Goal: Communication & Community: Answer question/provide support

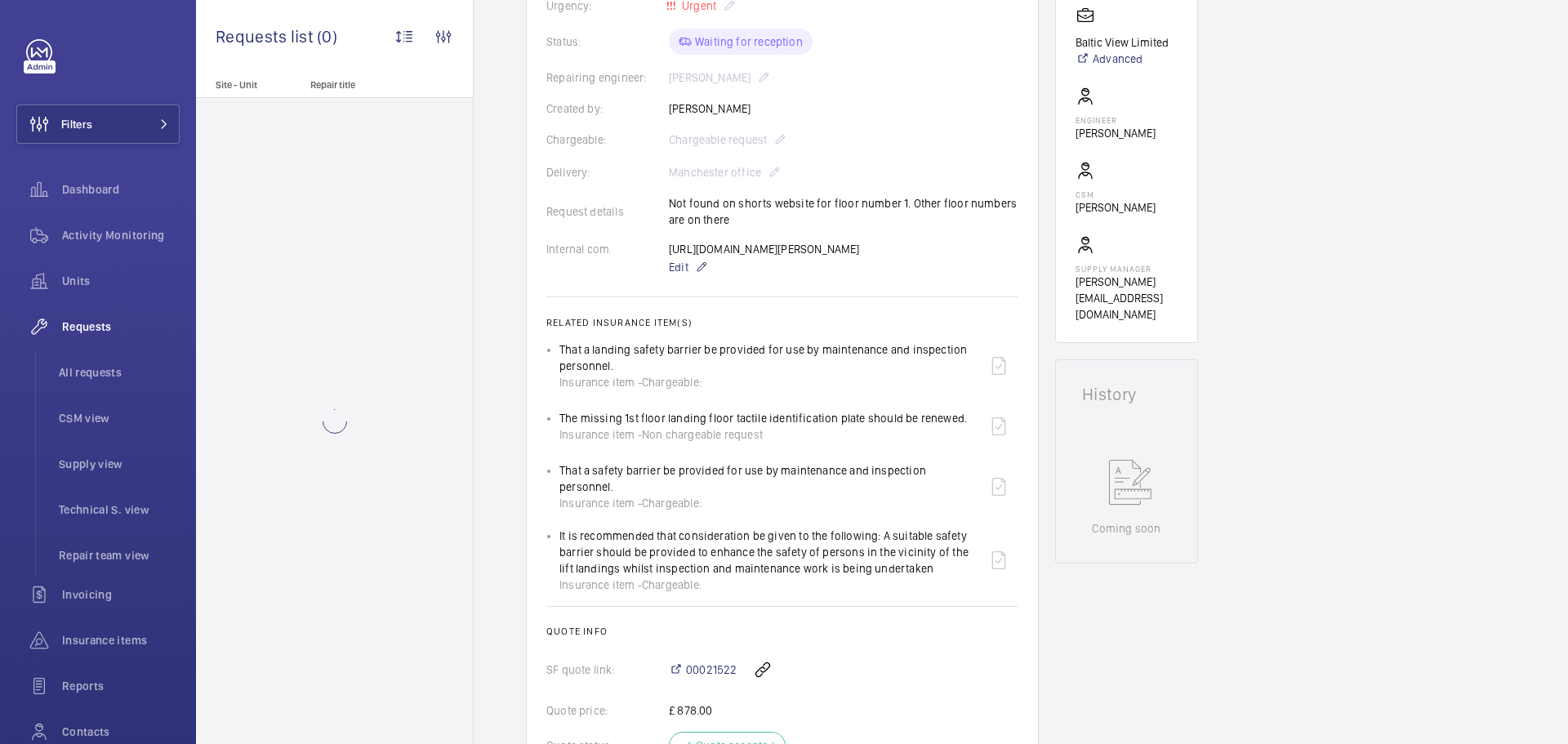
scroll to position [376, 0]
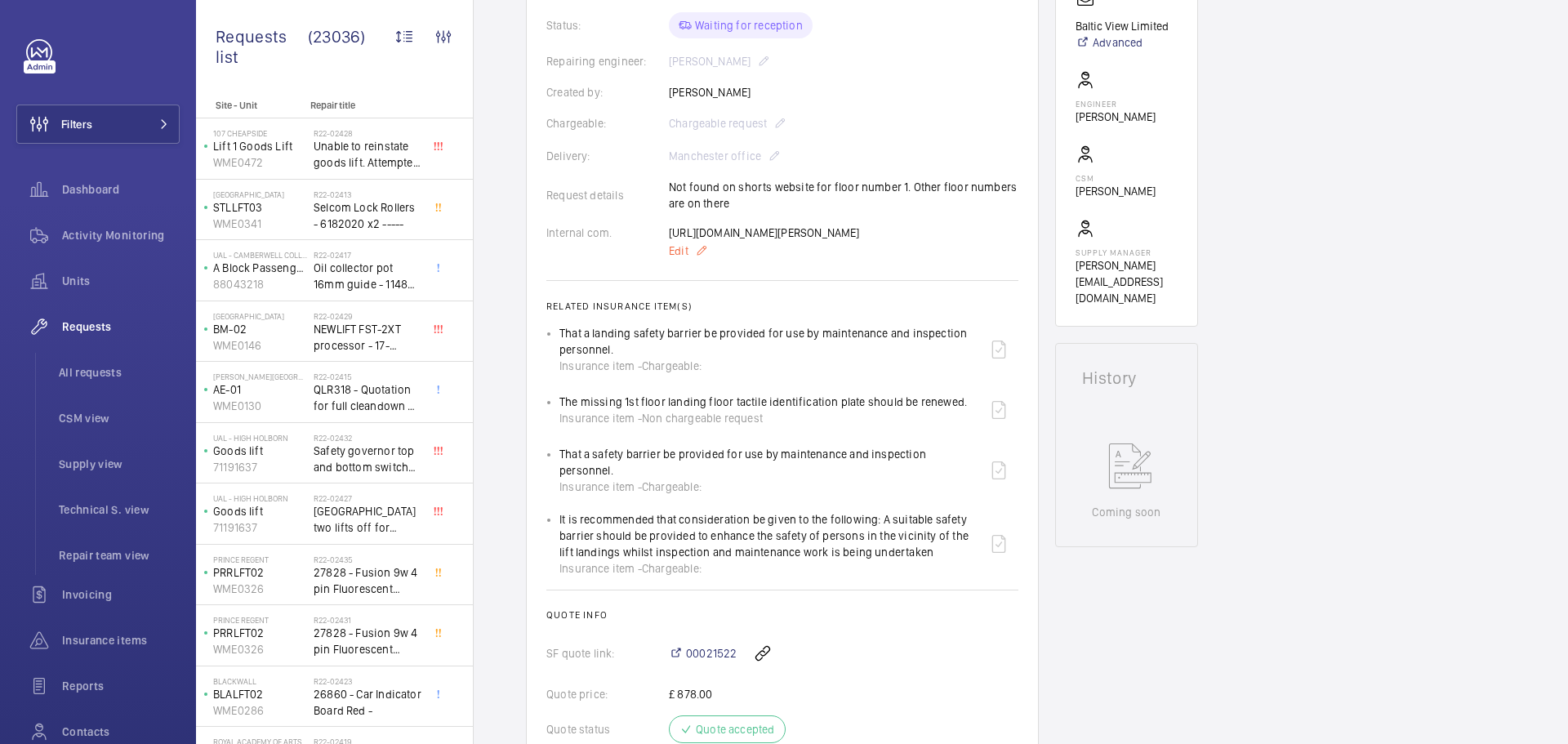
click at [677, 259] on span "Edit" at bounding box center [678, 250] width 20 height 16
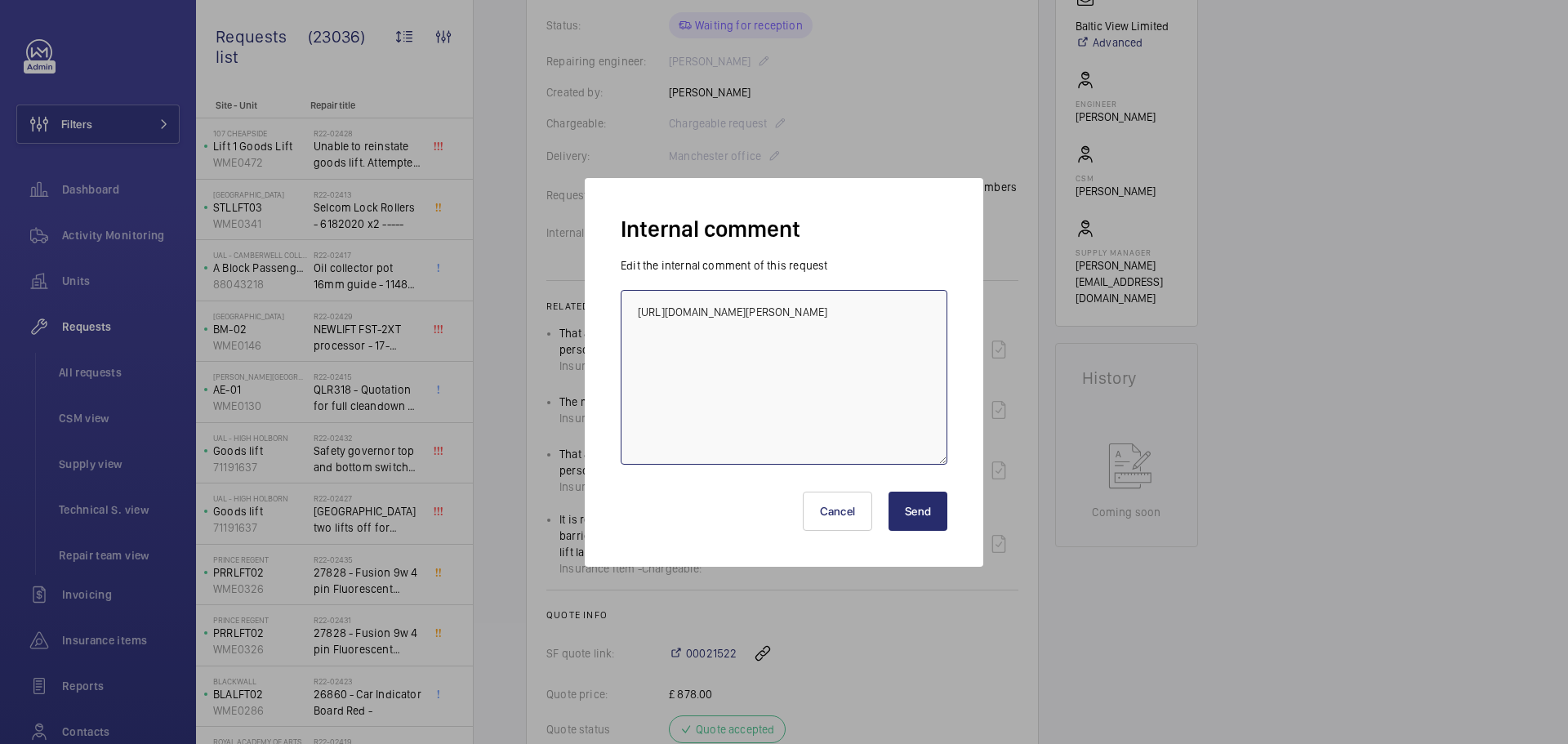
drag, startPoint x: 815, startPoint y: 327, endPoint x: 611, endPoint y: 308, distance: 204.9
click at [611, 308] on div "Internal comment Edit the internal comment of this request https://shop.shorts-…" at bounding box center [784, 373] width 398 height 389
type textarea "parts ordered"
click at [917, 636] on div at bounding box center [784, 372] width 1568 height 744
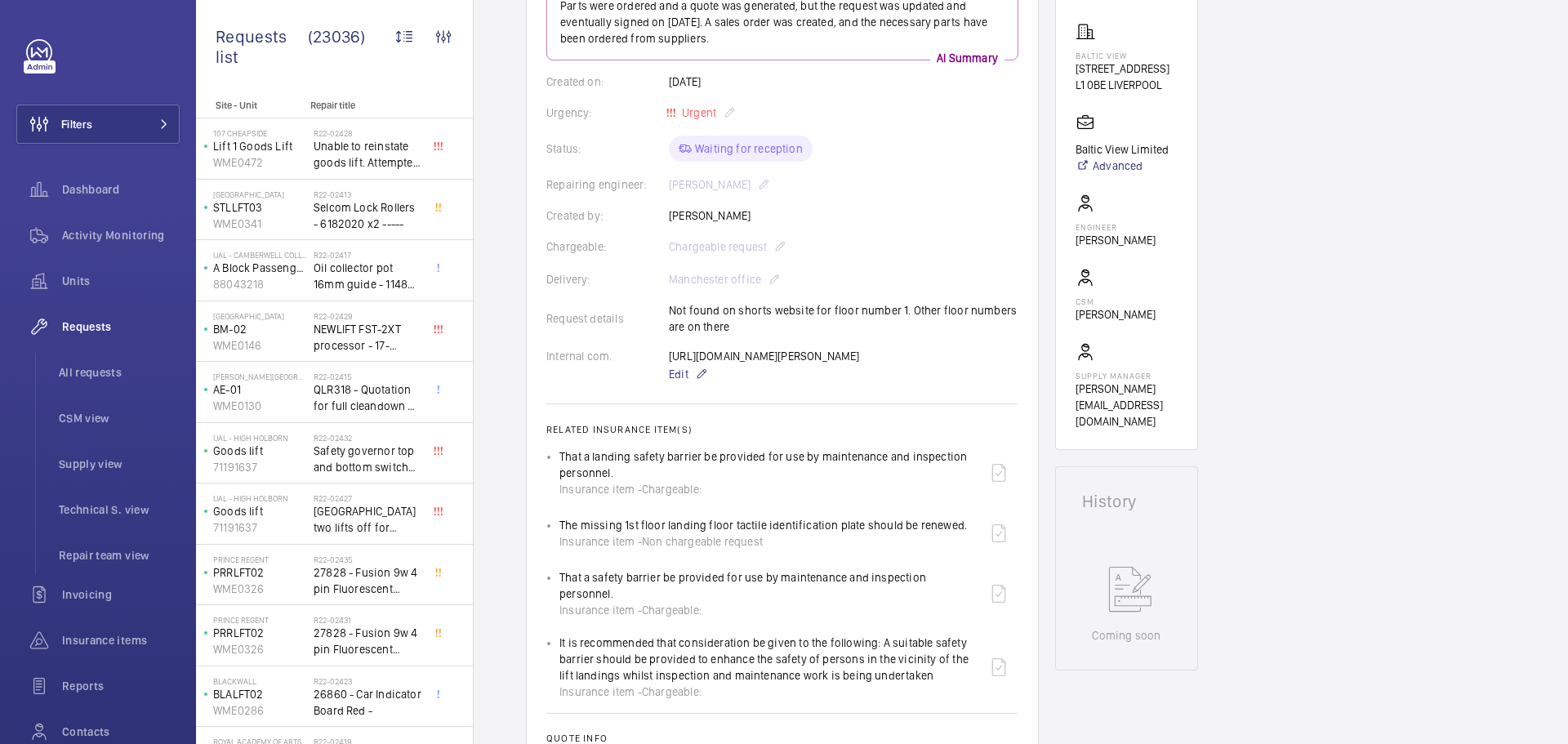
scroll to position [49, 0]
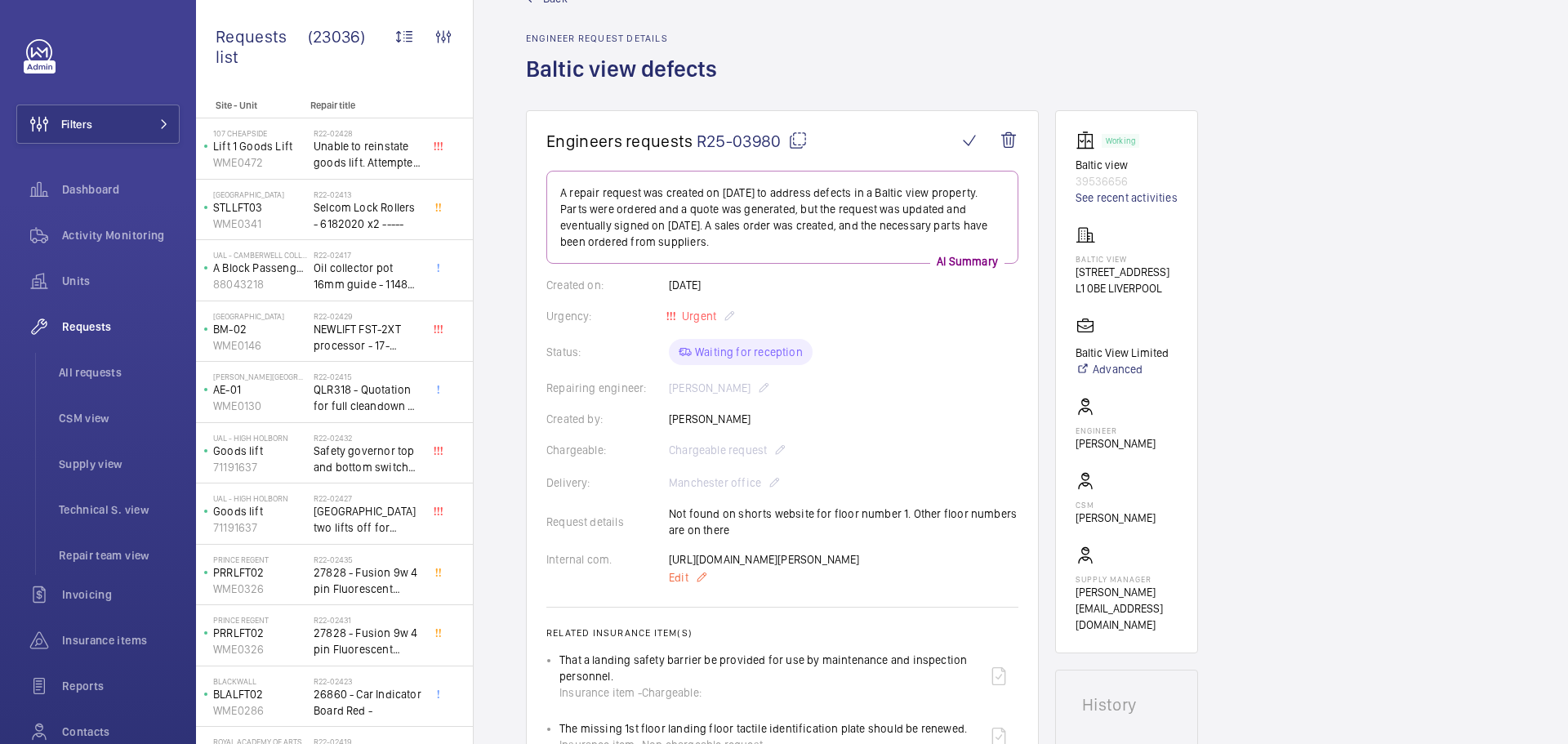
click at [677, 586] on span "Edit" at bounding box center [678, 577] width 20 height 16
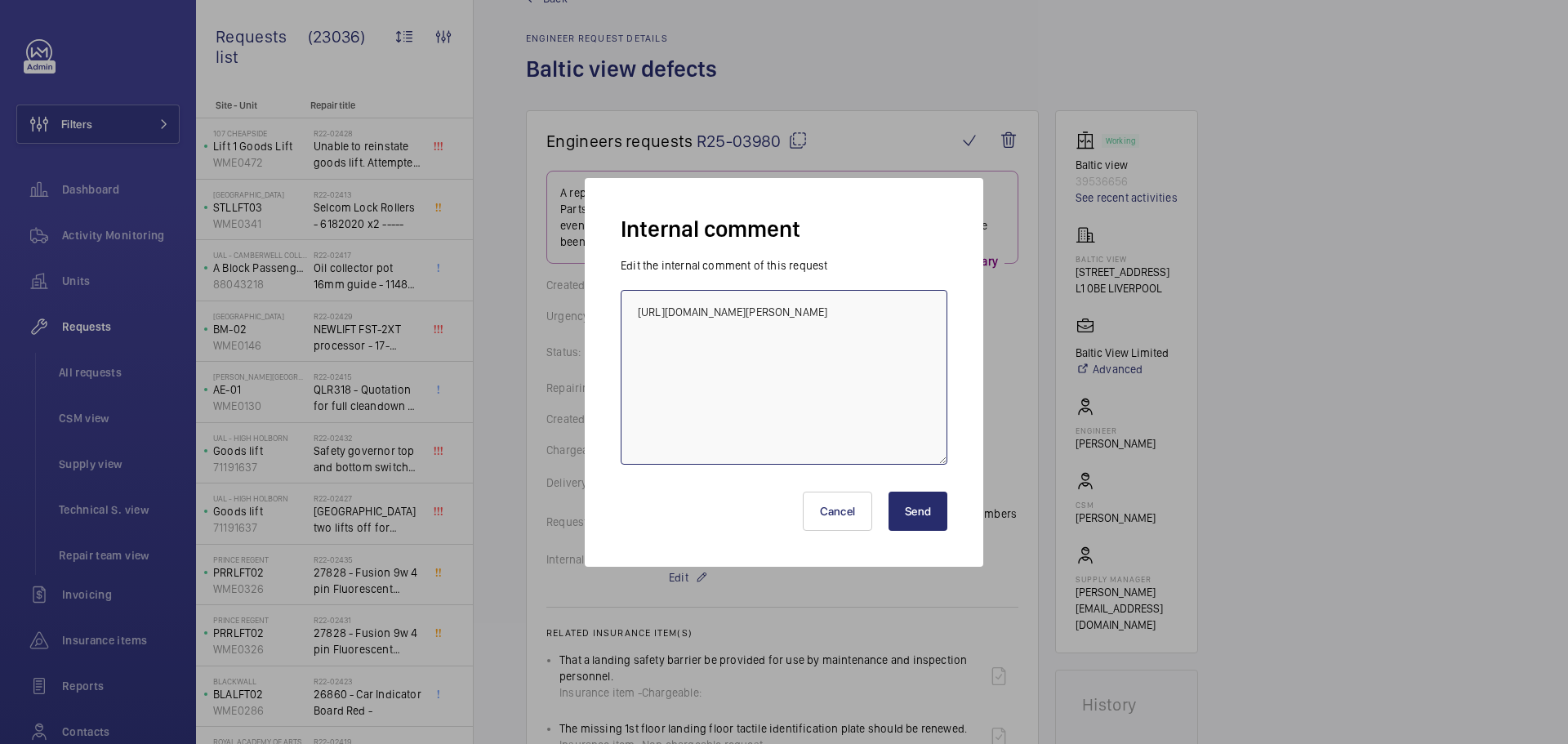
drag, startPoint x: 805, startPoint y: 330, endPoint x: 592, endPoint y: 300, distance: 215.1
click at [592, 300] on div "Internal comment Edit the internal comment of this request https://shop.shorts-…" at bounding box center [784, 373] width 398 height 389
click at [740, 308] on textarea "Parts ordered Button EAT" at bounding box center [784, 377] width 327 height 175
click at [711, 314] on textarea "Parts ordered orona Push ETA EAT" at bounding box center [784, 377] width 327 height 175
click at [820, 307] on textarea "Parts ordered Orona Push ETA EAT" at bounding box center [784, 377] width 327 height 175
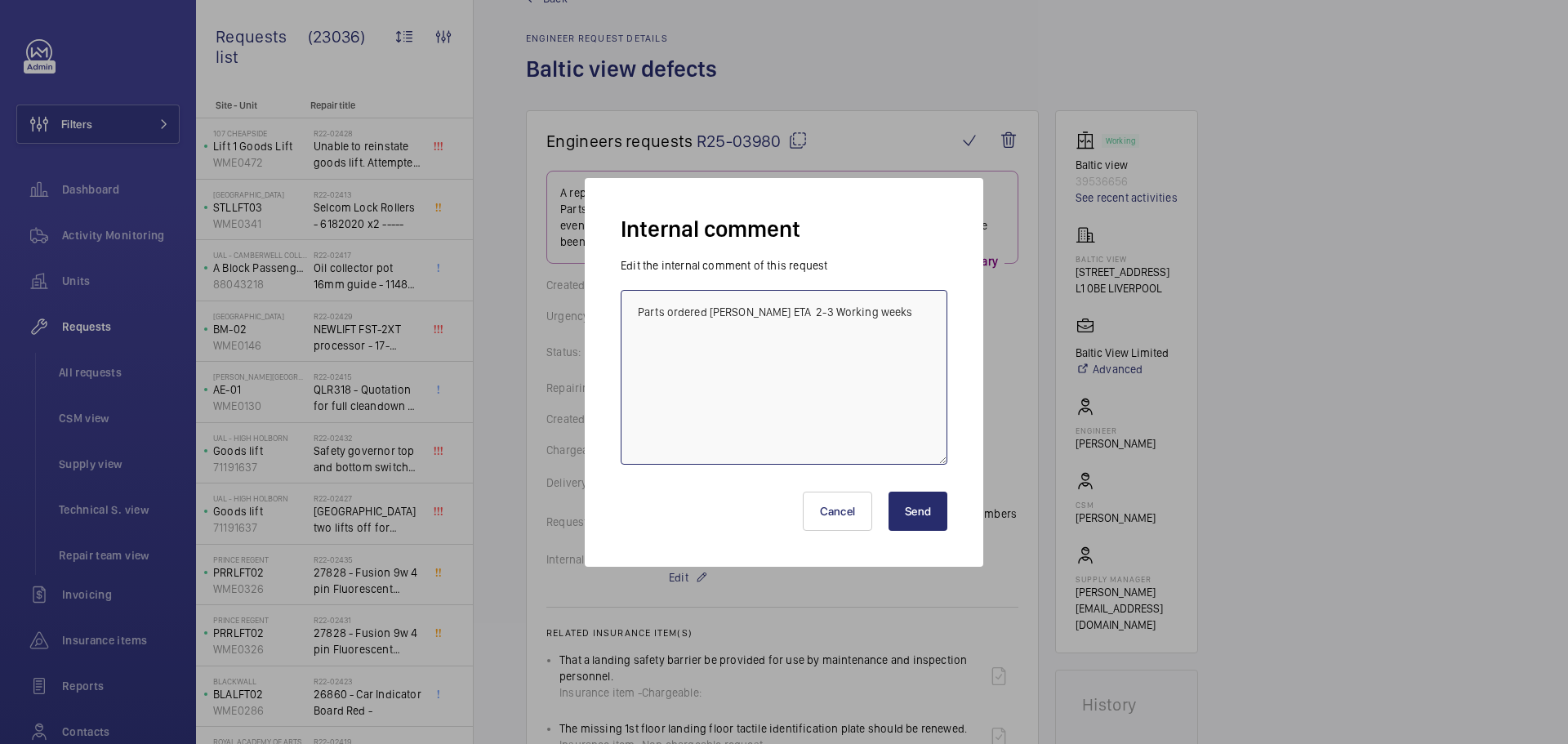
type textarea "Parts ordered Orona Push ETA 2-3 Working weeks"
click at [902, 515] on button "Send" at bounding box center [918, 511] width 59 height 39
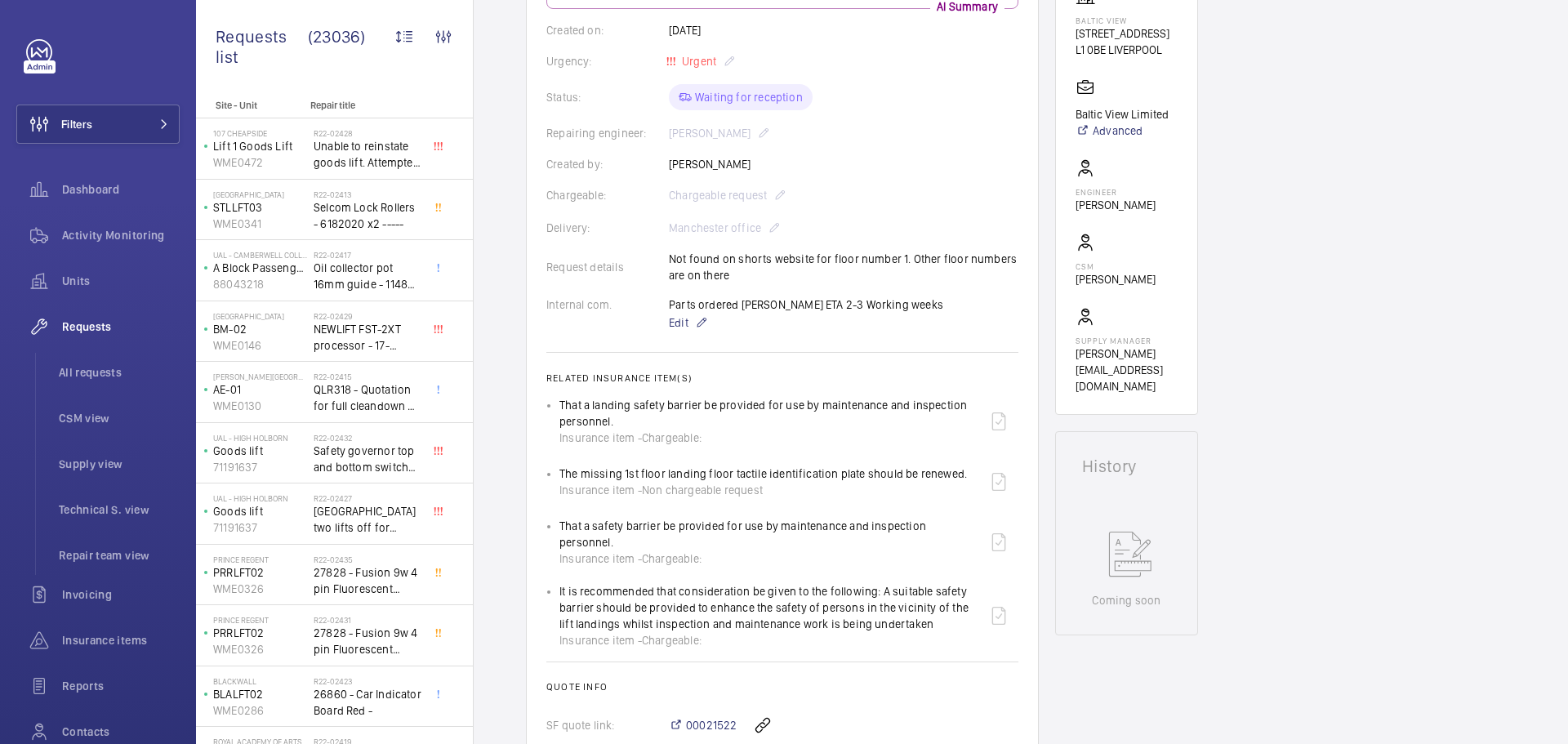
scroll to position [294, 0]
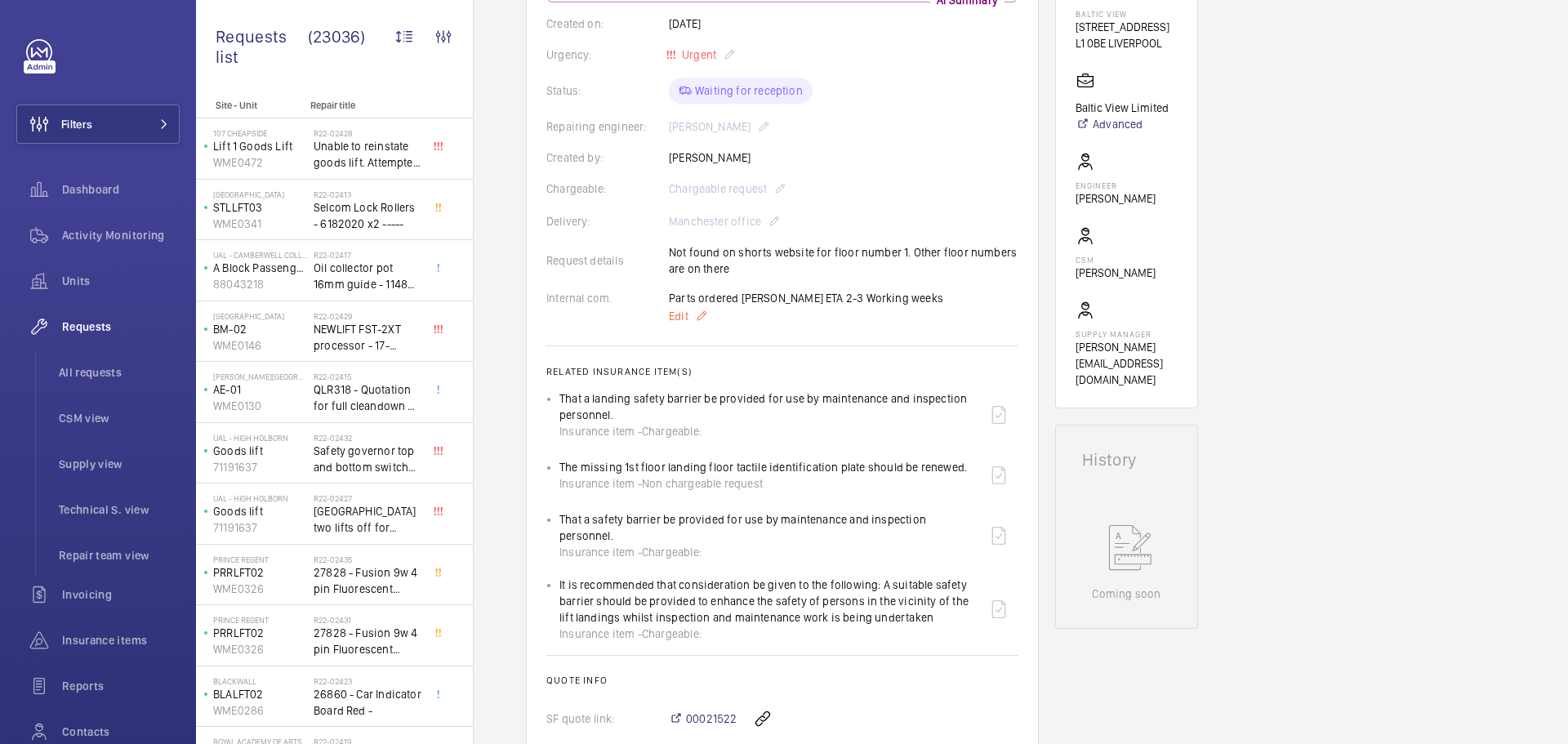
click at [677, 315] on span "Edit" at bounding box center [678, 315] width 20 height 16
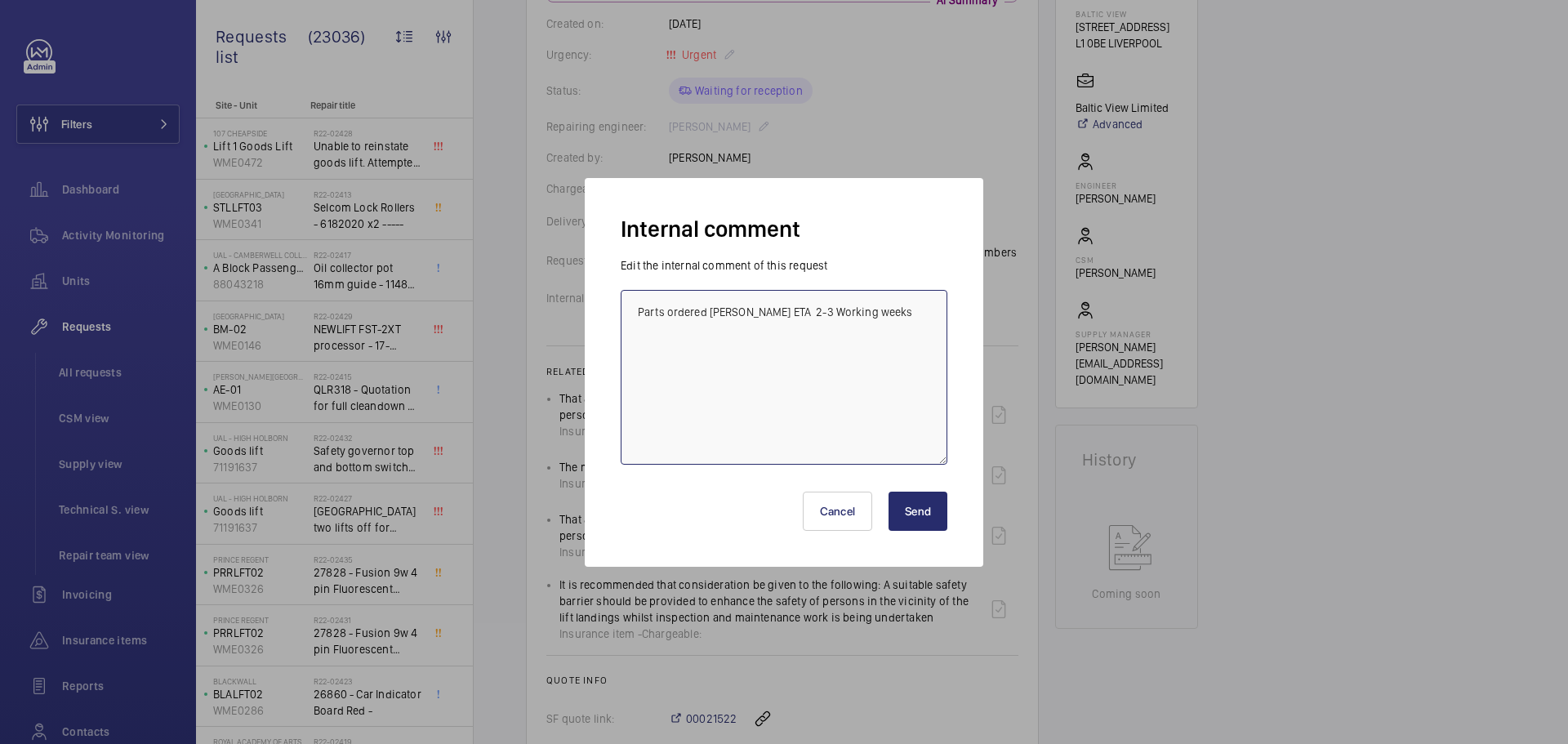
click at [891, 317] on textarea "Parts ordered Orona Push ETA 2-3 Working weeks" at bounding box center [784, 377] width 327 height 175
type textarea "Parts ordered Orona Push ETA 2-3 Working weeks- Jess"
click at [908, 506] on button "Send" at bounding box center [918, 511] width 59 height 39
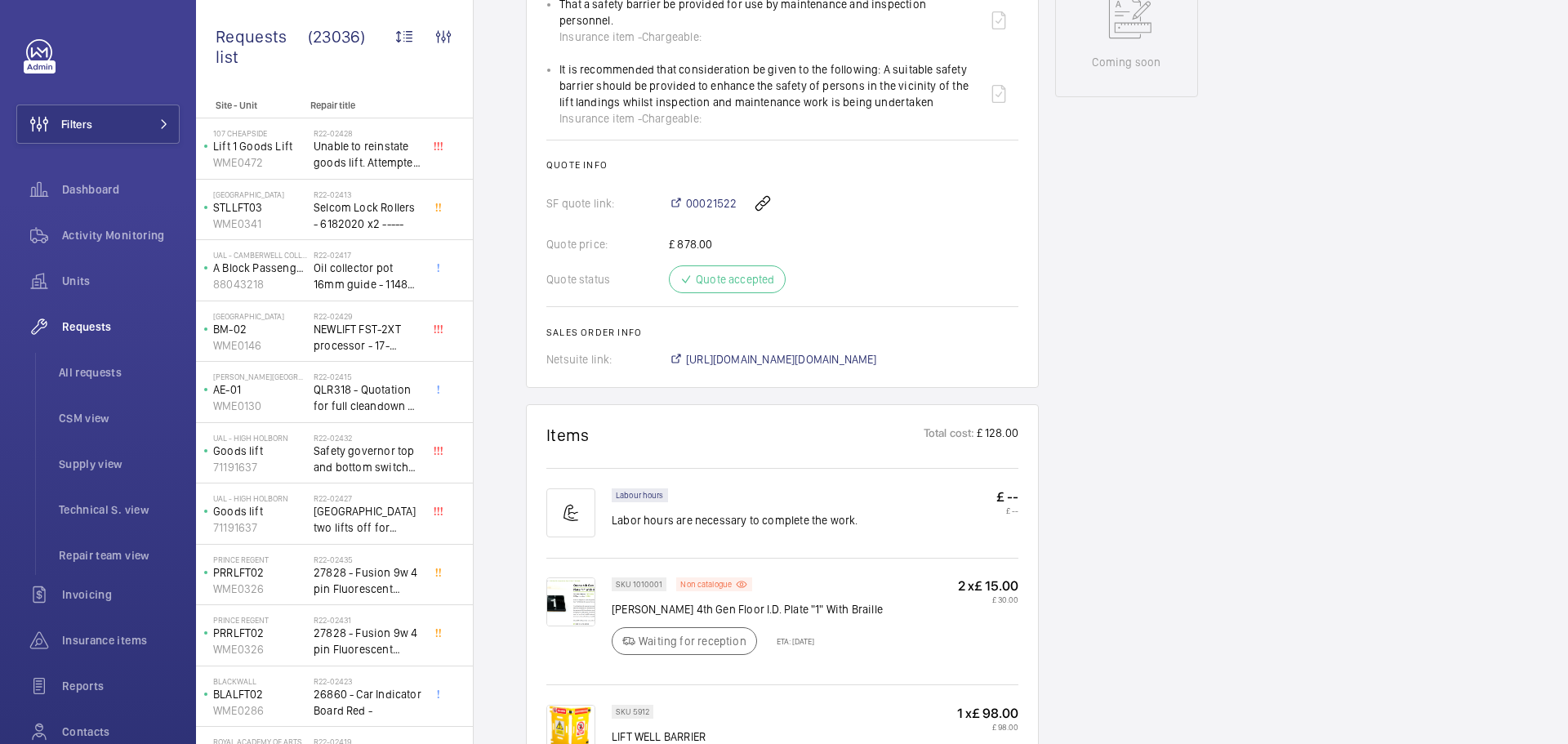
scroll to position [736, 0]
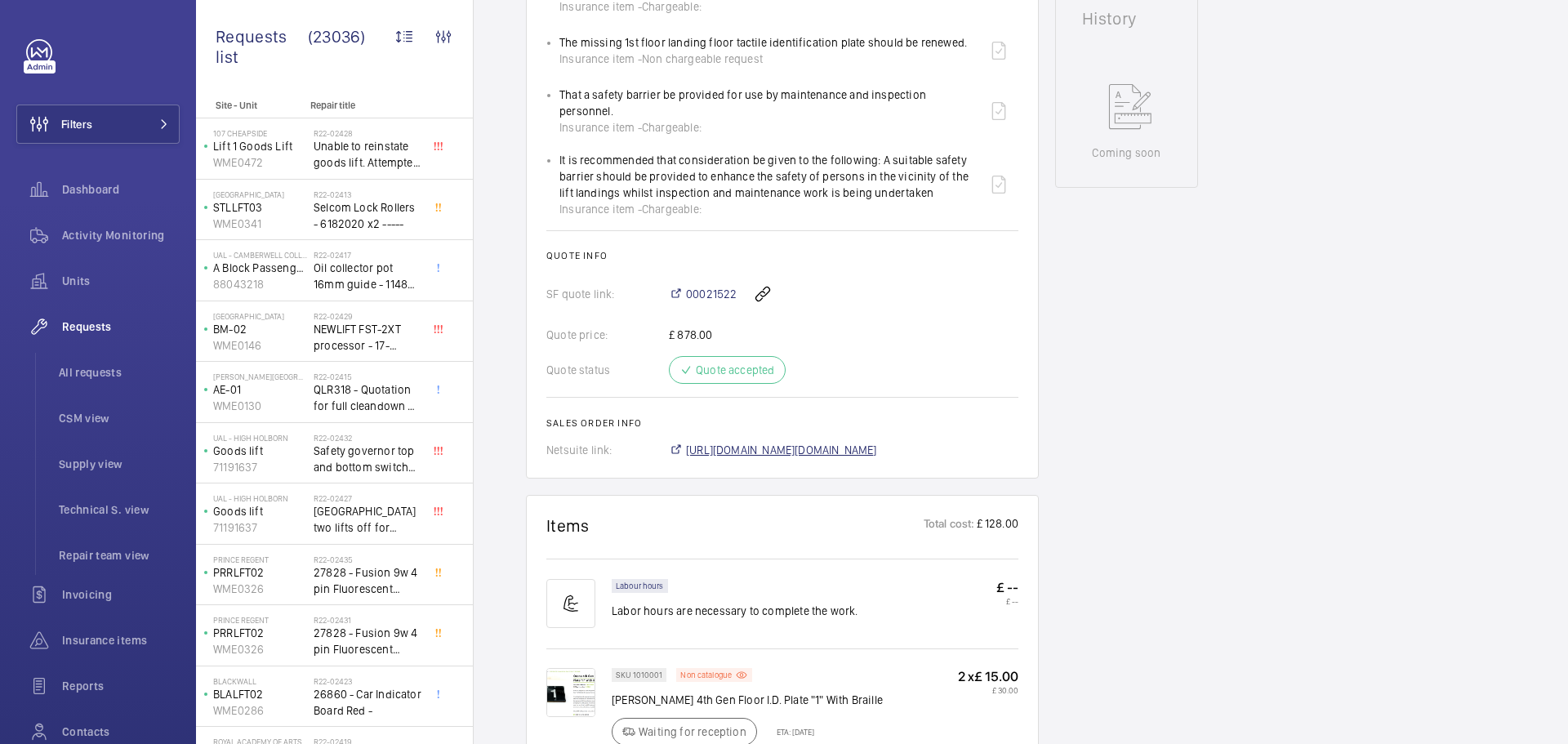
click at [862, 442] on span "https://6461500.app.netsuite.com/app/accounting/transactions/salesord.nl?id=292…" at bounding box center [781, 450] width 191 height 16
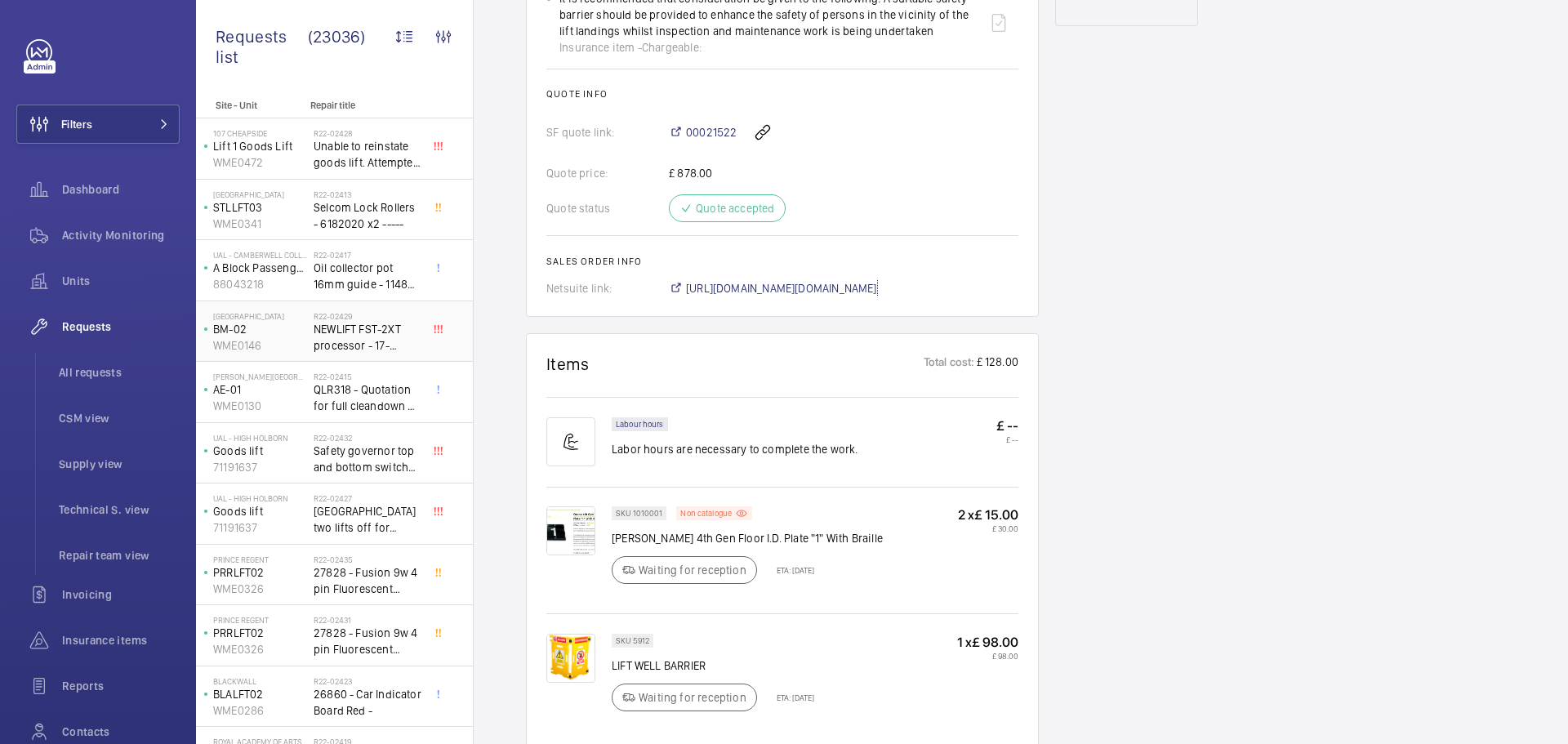
scroll to position [898, 0]
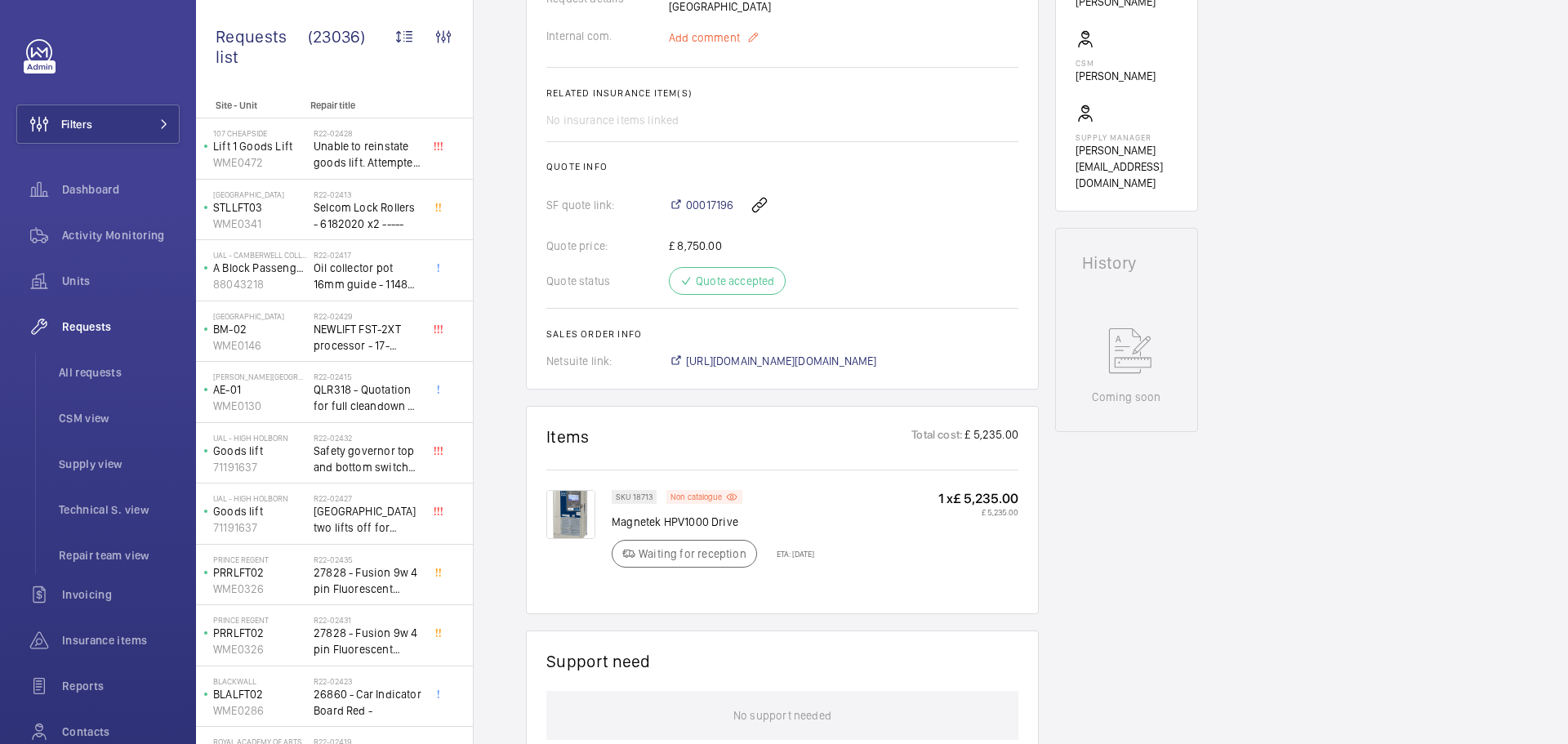
scroll to position [572, 0]
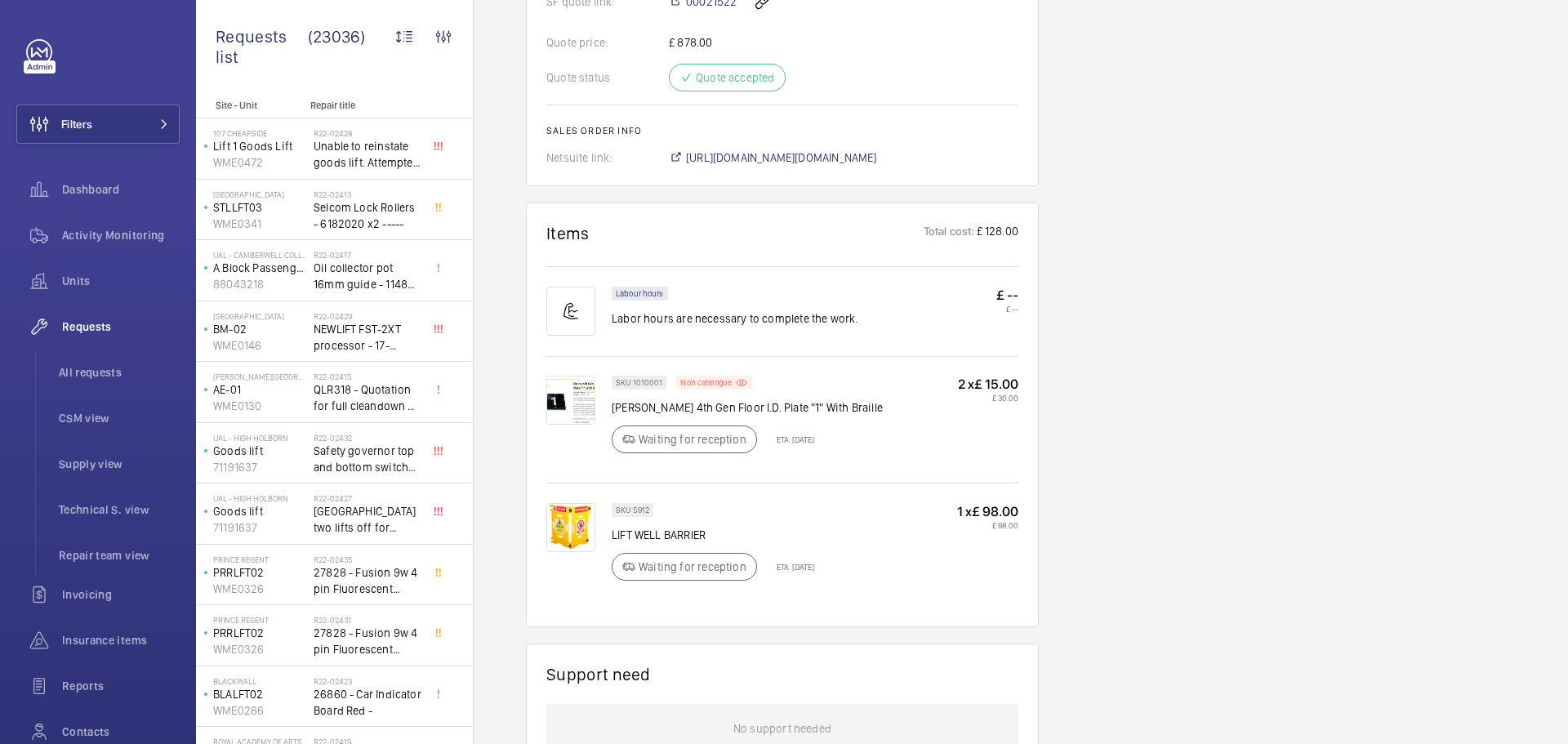
scroll to position [1062, 0]
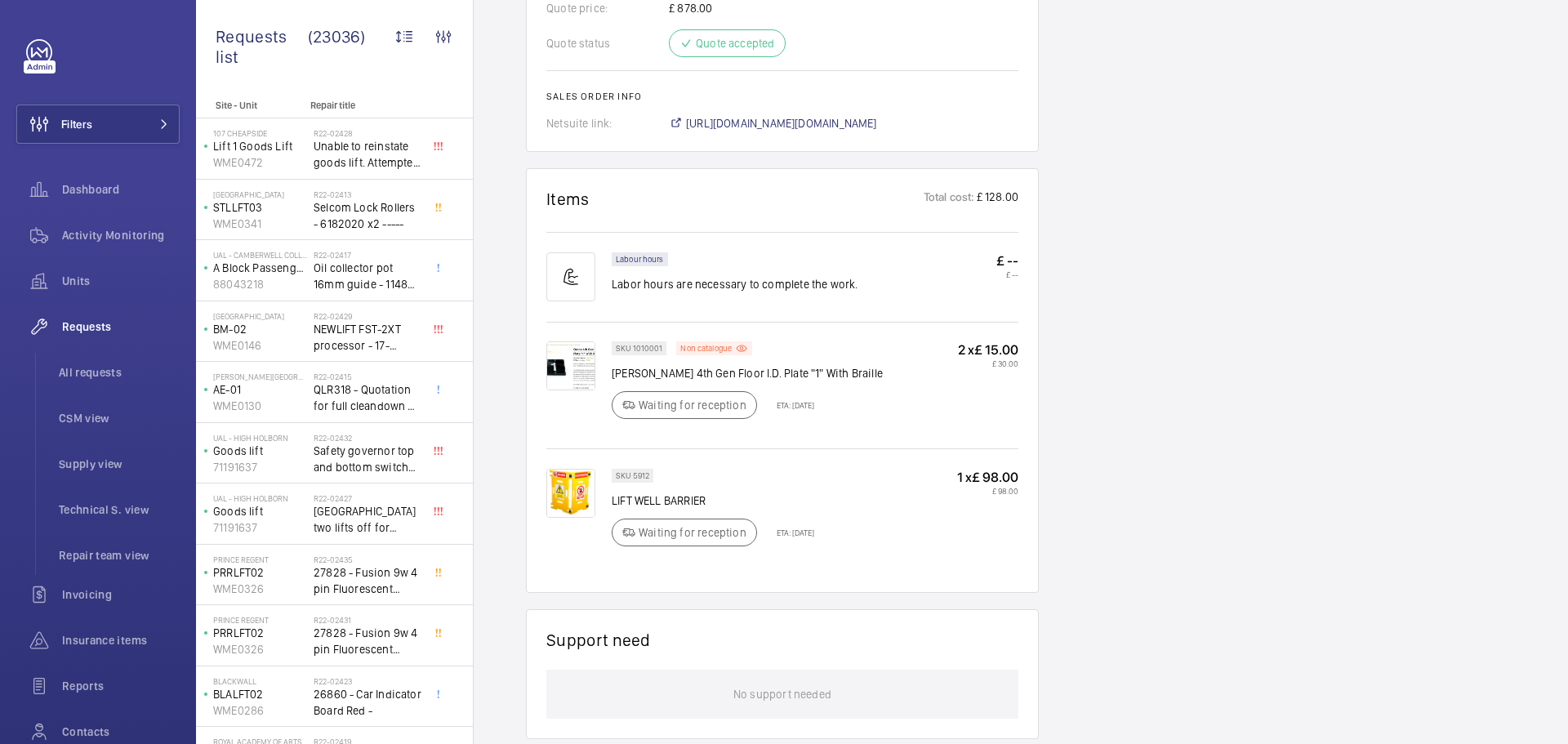
click at [798, 392] on div "Waiting for reception ETA: 27 Aug 2025" at bounding box center [713, 406] width 203 height 28
click at [804, 400] on p "ETA: 27 Aug 2025" at bounding box center [791, 405] width 48 height 9
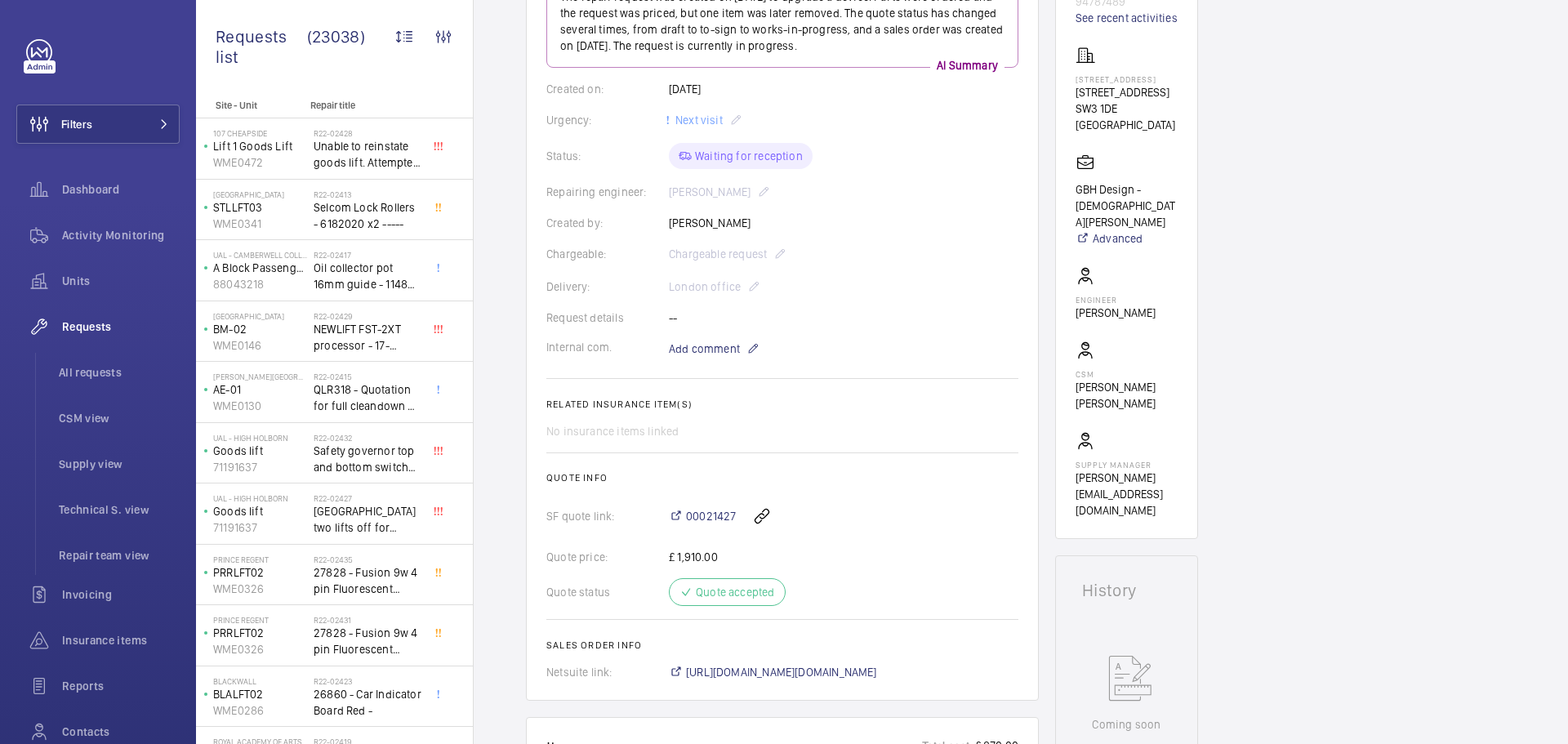
scroll to position [490, 0]
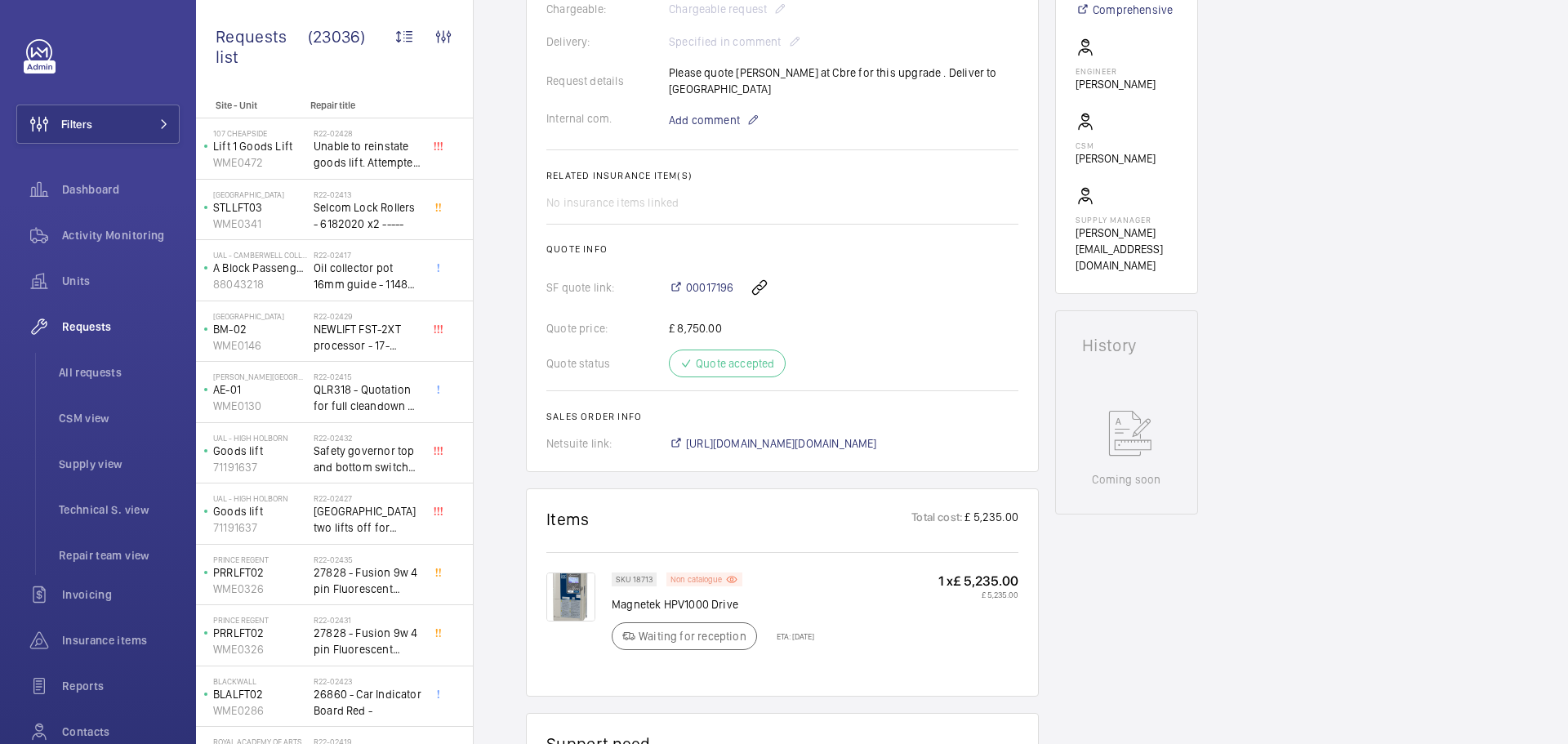
scroll to position [408, 0]
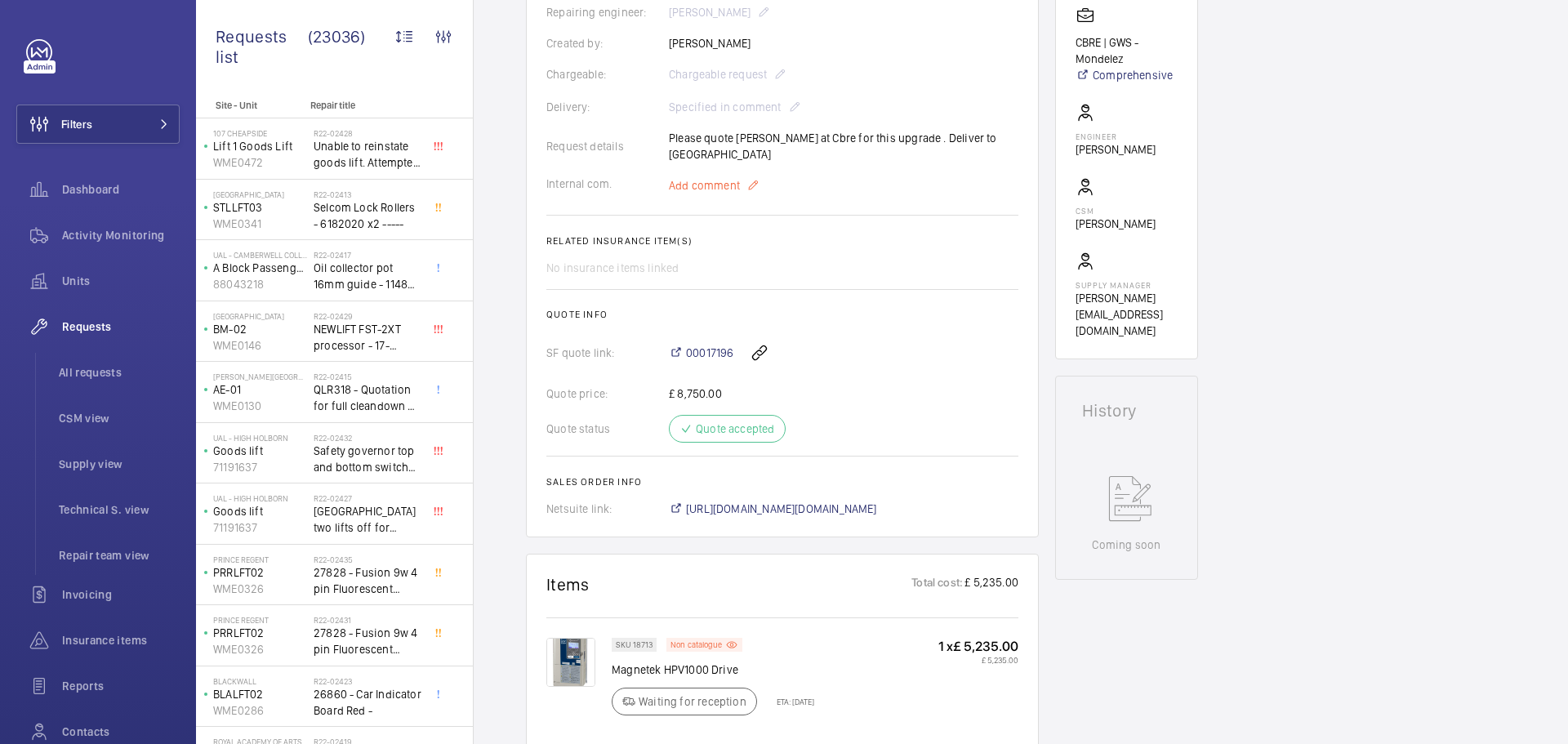
click at [703, 181] on span "Add comment" at bounding box center [705, 185] width 71 height 16
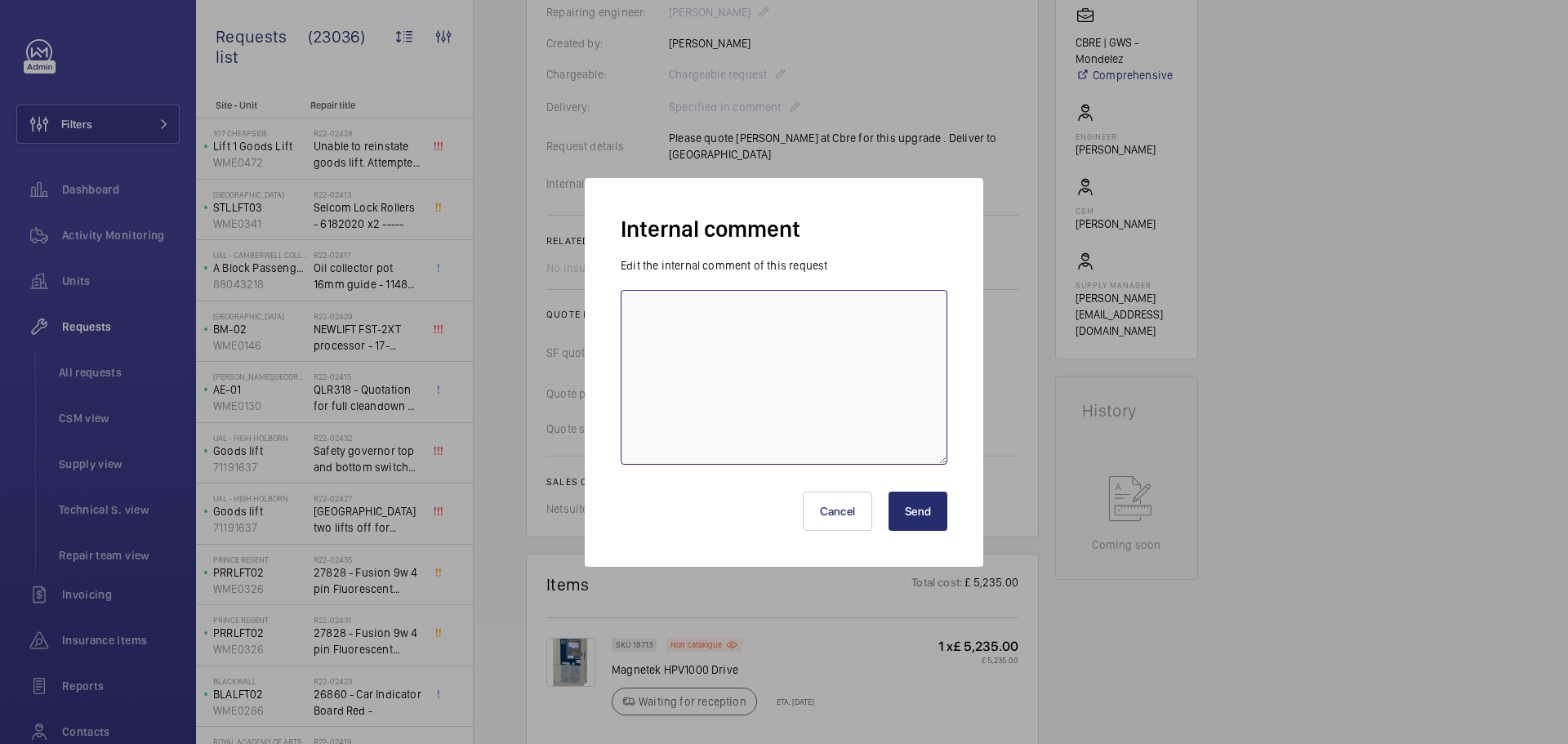
click at [651, 317] on textarea at bounding box center [784, 377] width 327 height 175
type textarea "p"
type textarea "Parts ordered, ETA [DATE]"
click at [907, 508] on button "Send" at bounding box center [918, 511] width 59 height 39
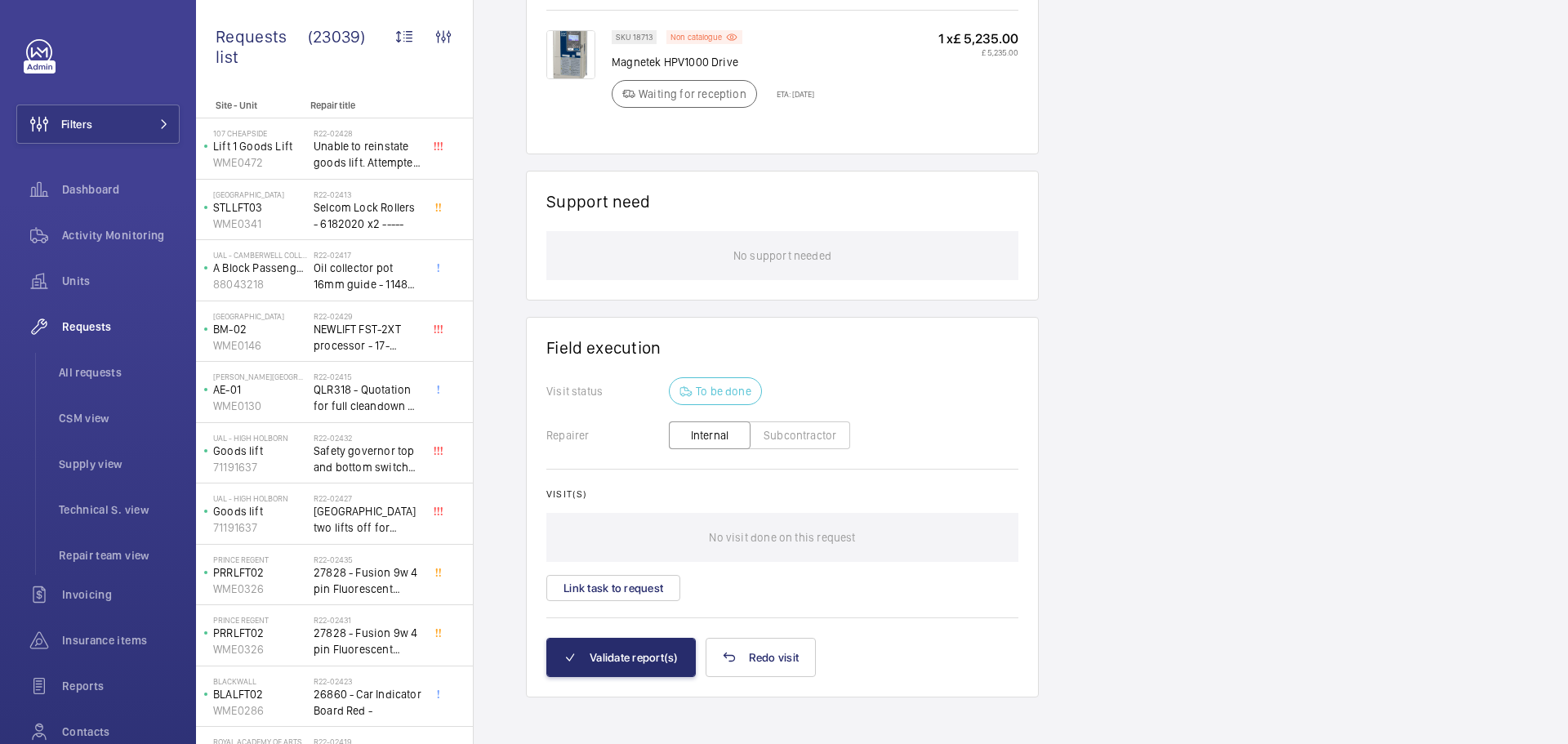
scroll to position [1054, 0]
